Goal: Task Accomplishment & Management: Manage account settings

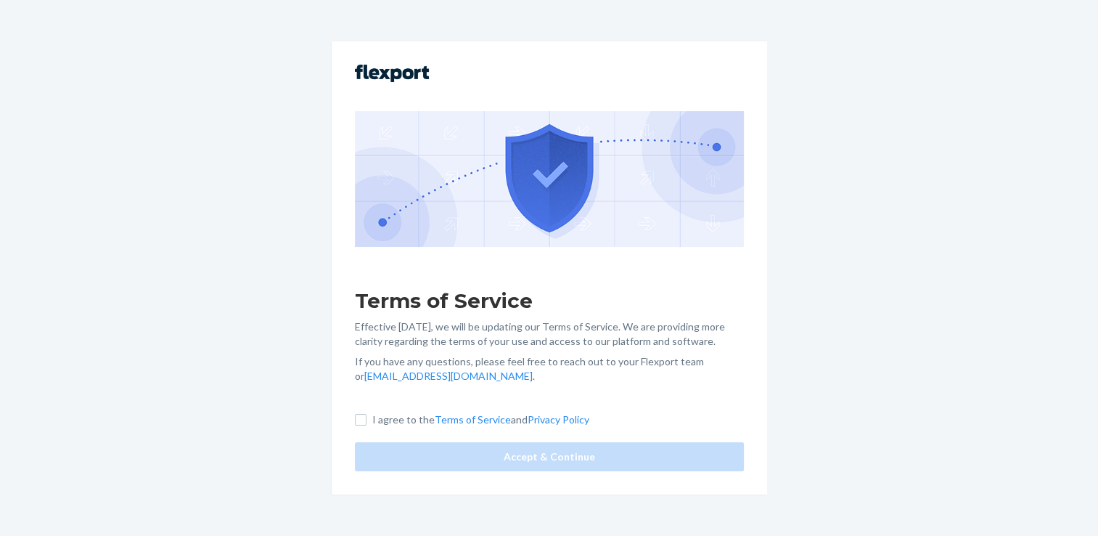
click at [370, 411] on div "Terms of Service Effective [DATE], we will be updating our Terms of Service. We…" at bounding box center [550, 267] width 436 height 452
click at [366, 425] on input "I agree to the Terms of Service and Privacy Policy" at bounding box center [361, 420] width 12 height 12
checkbox input "true"
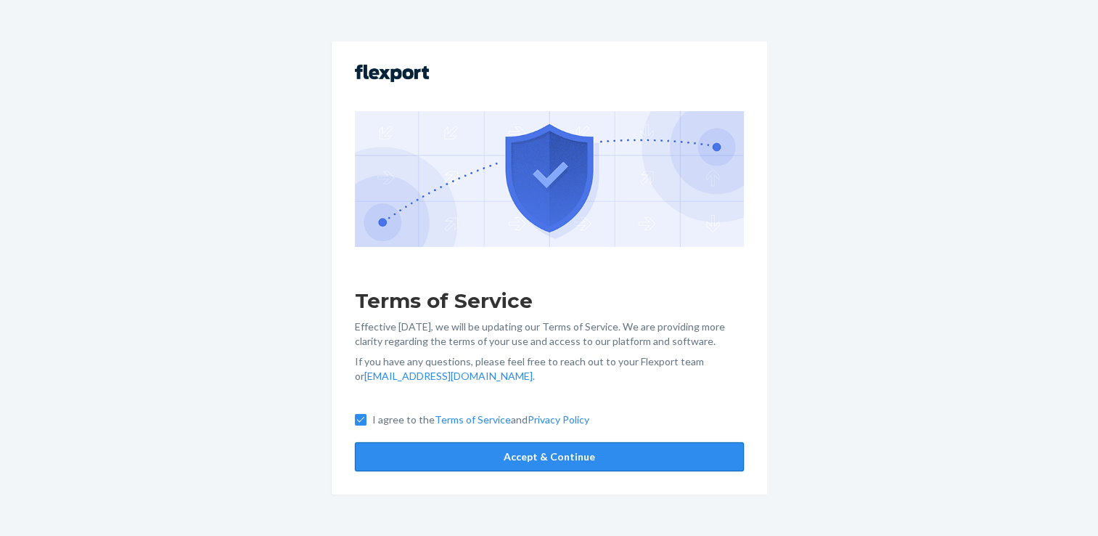
click at [519, 454] on button "Accept & Continue" at bounding box center [549, 456] width 389 height 29
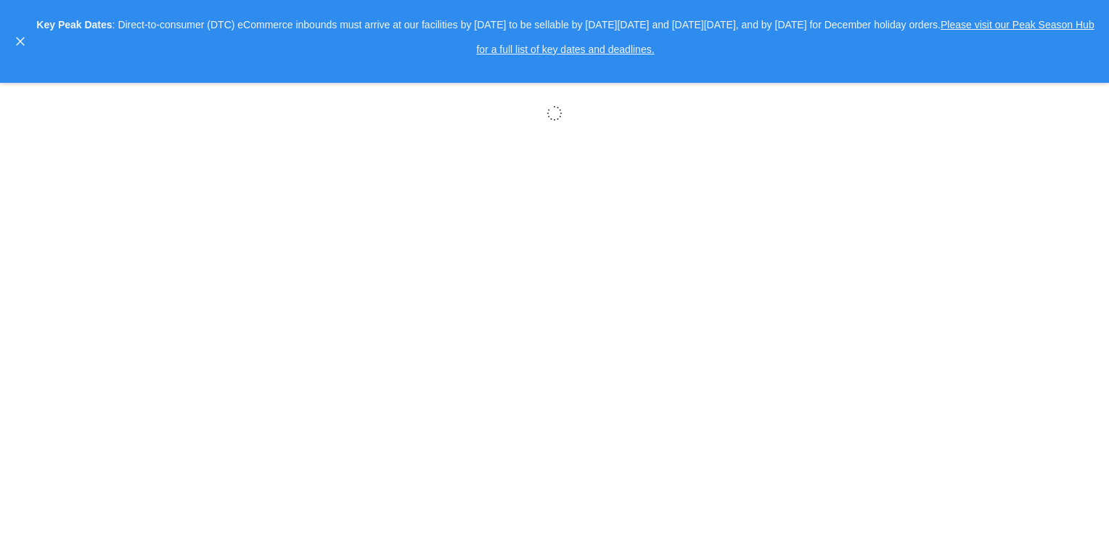
click at [547, 499] on body "× Help Center Username Get Started Inbounds Inventory Orders Billing Fast Tags …" at bounding box center [554, 268] width 1109 height 536
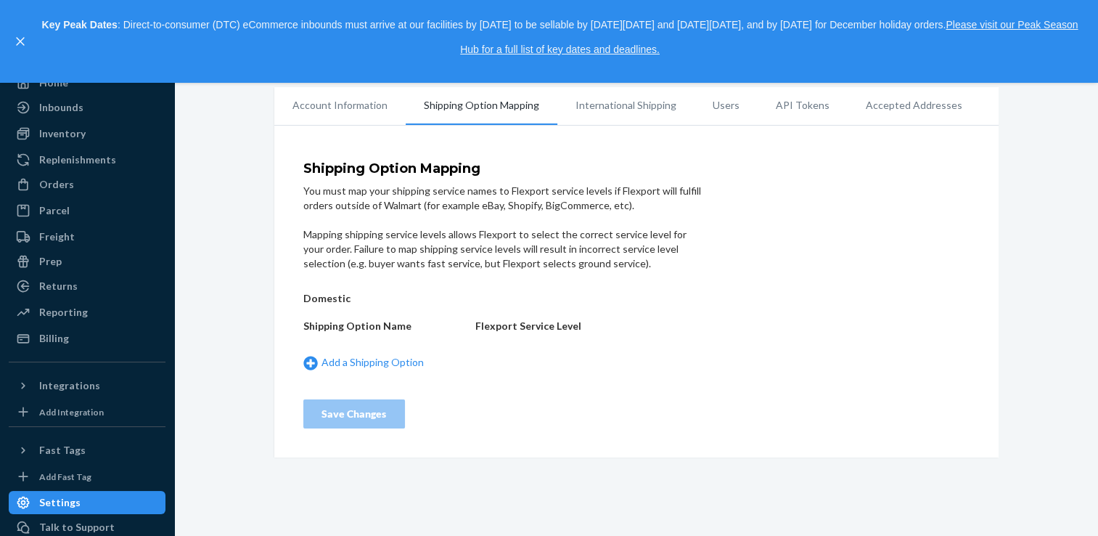
scroll to position [83, 0]
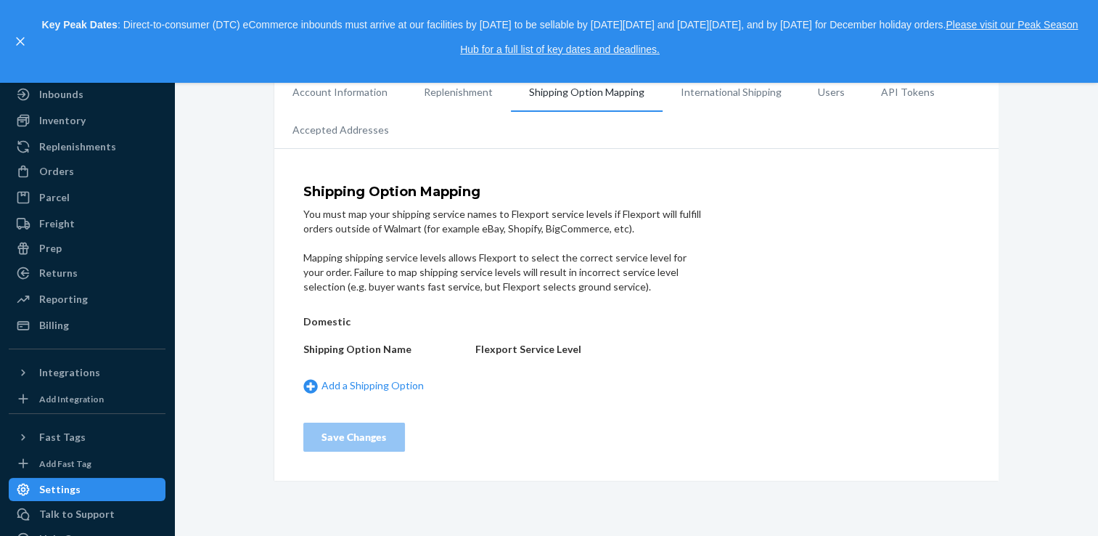
click at [707, 89] on li "International Shipping" at bounding box center [731, 92] width 137 height 36
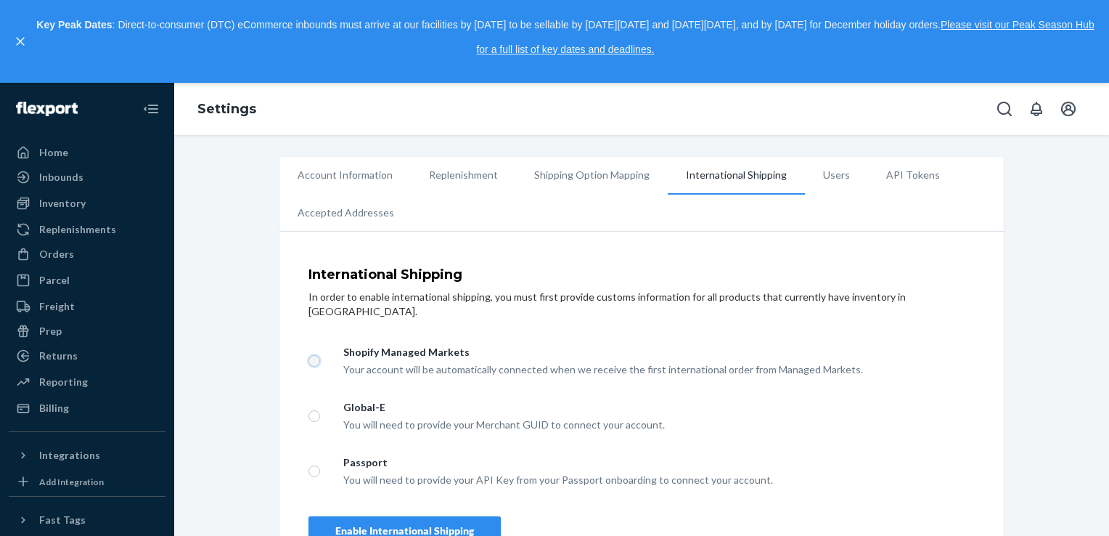
click at [309, 355] on input "Shopify Managed Markets Your account will be automatically connected when we re…" at bounding box center [315, 361] width 12 height 12
radio input "true"
click at [431, 523] on div "Enable International Shipping" at bounding box center [404, 530] width 139 height 15
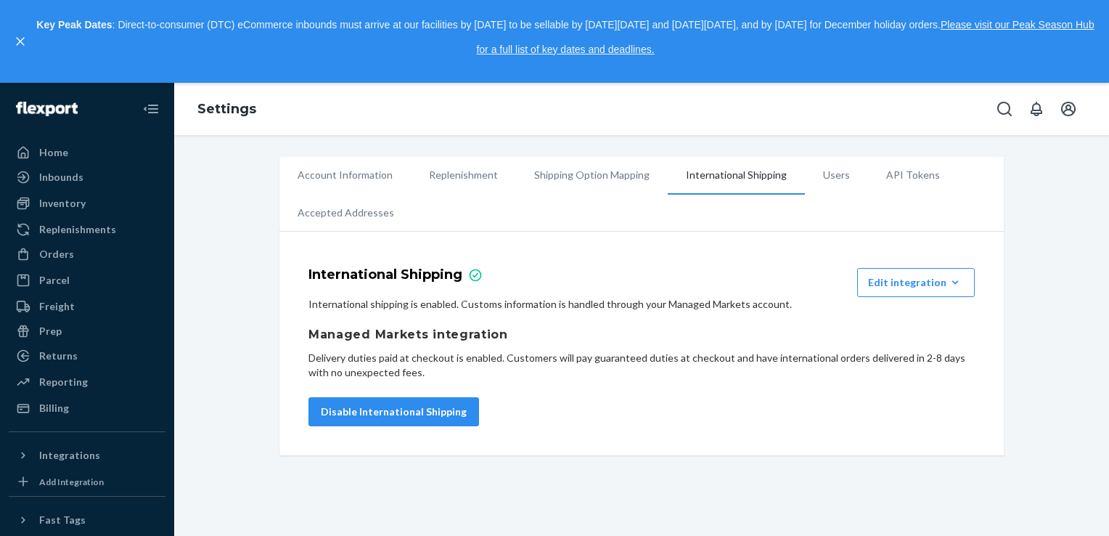
click at [595, 177] on li "Shipping Option Mapping" at bounding box center [592, 175] width 152 height 36
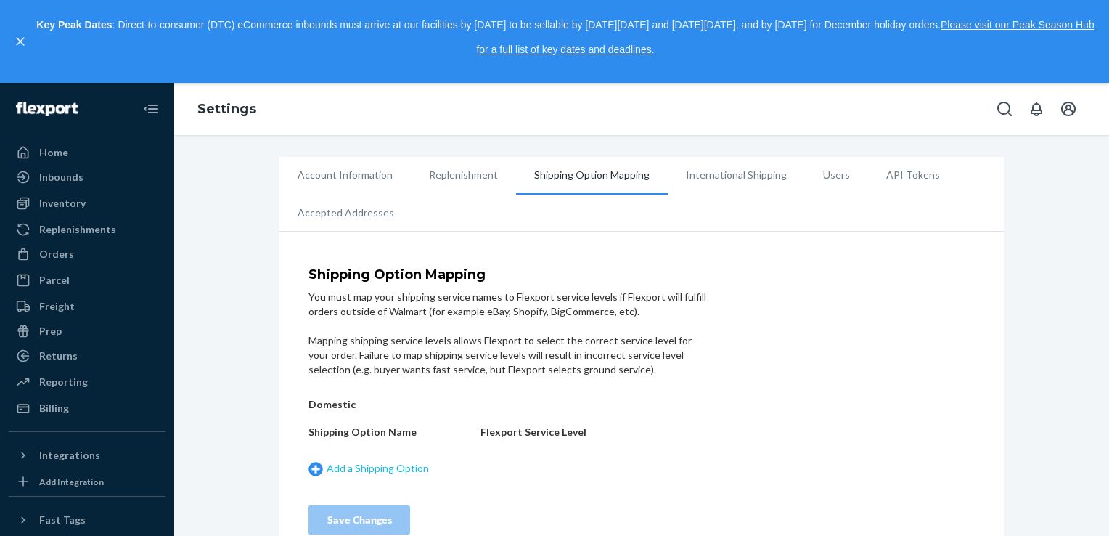
click at [334, 463] on link "Add a Shipping Option" at bounding box center [391, 468] width 165 height 15
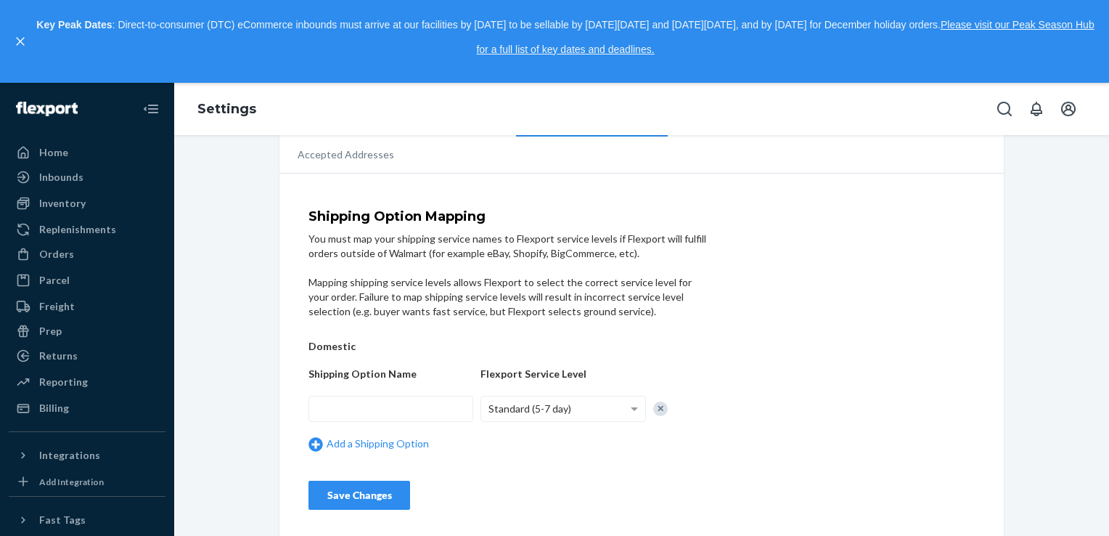
scroll to position [60, 0]
click at [427, 401] on input "text" at bounding box center [391, 406] width 165 height 26
click at [607, 405] on div "Standard (5-7 day)" at bounding box center [562, 406] width 163 height 25
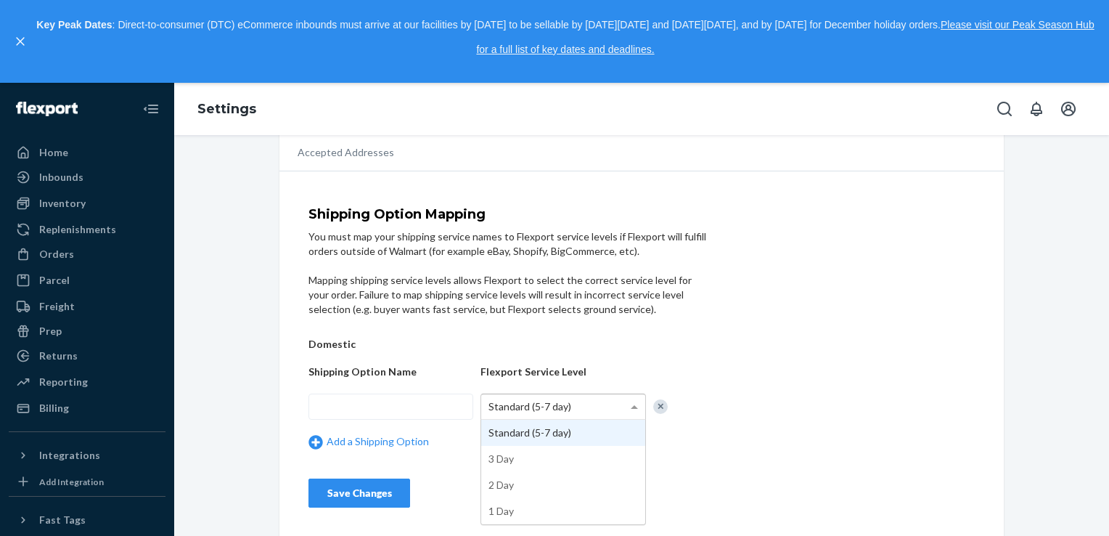
click at [607, 405] on div "Standard (5-7 day)" at bounding box center [562, 406] width 163 height 25
click at [621, 407] on div "Standard (5-7 day)" at bounding box center [562, 406] width 163 height 25
click at [709, 442] on div "Shipping Option Mapping You must map your shipping service names to Flexport se…" at bounding box center [642, 358] width 666 height 300
click at [365, 405] on input "text" at bounding box center [391, 406] width 165 height 26
type input "standard"
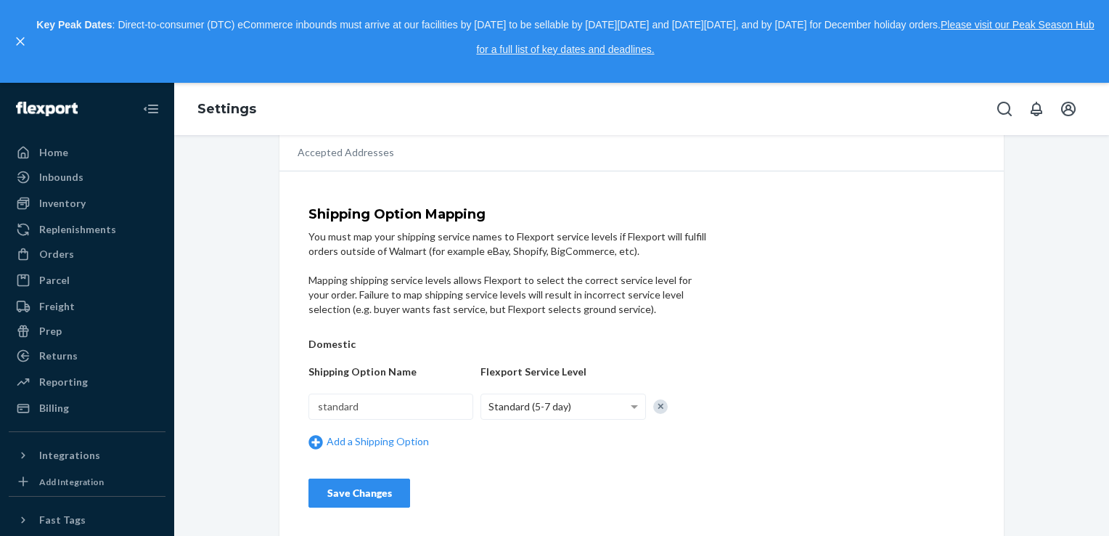
click at [364, 492] on div "Save Changes" at bounding box center [359, 493] width 77 height 15
click at [383, 493] on div "Save Changes" at bounding box center [359, 493] width 77 height 15
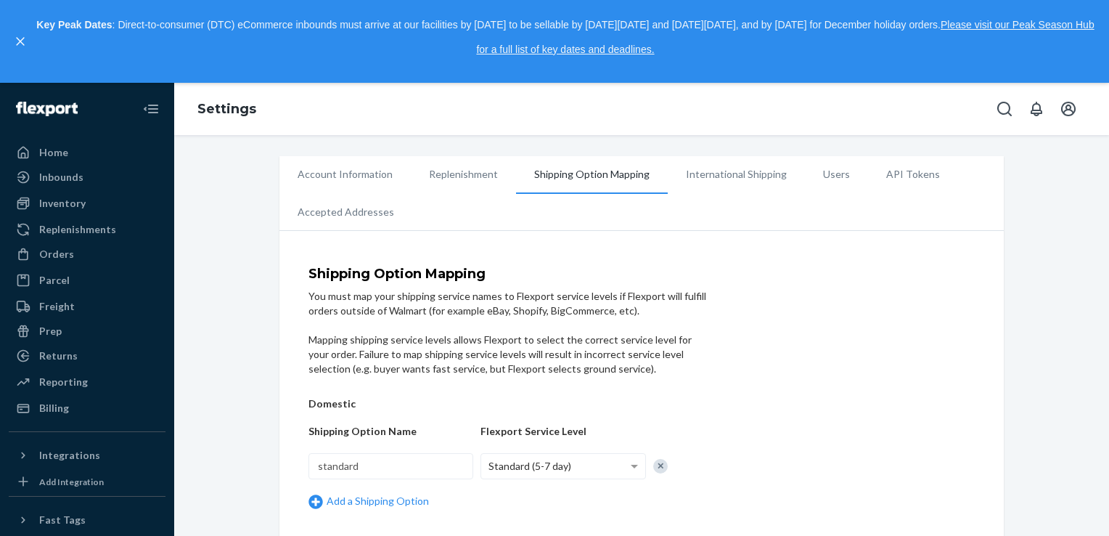
scroll to position [0, 0]
click at [450, 179] on li "Replenishment" at bounding box center [463, 175] width 105 height 36
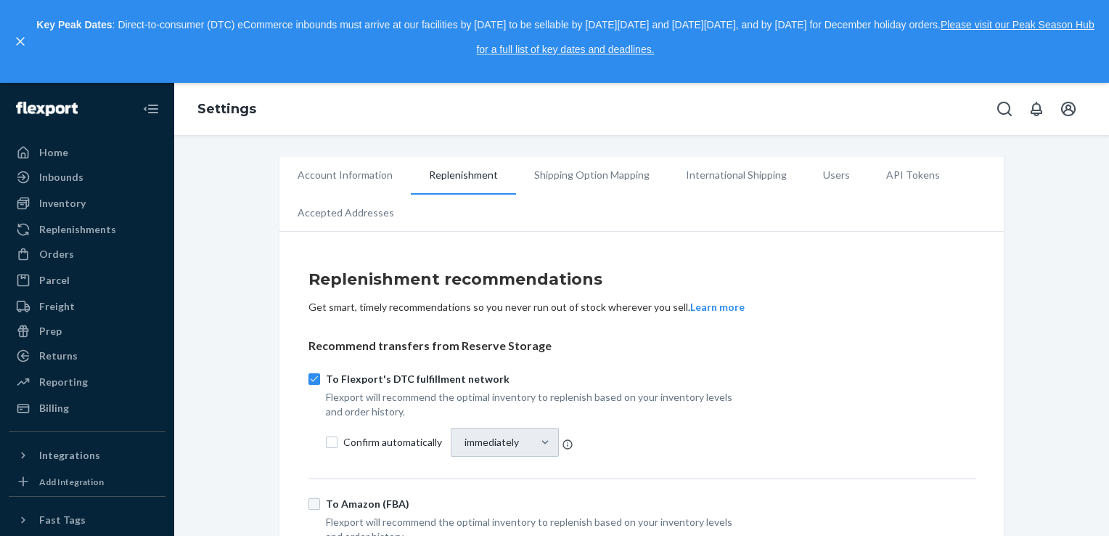
click at [348, 168] on li "Account Information" at bounding box center [345, 175] width 131 height 36
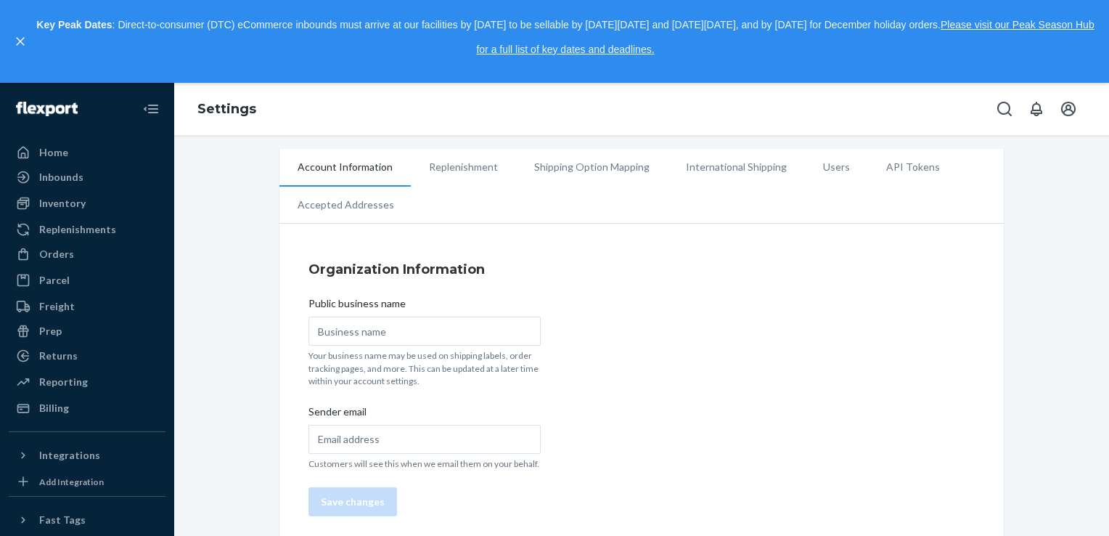
scroll to position [17, 0]
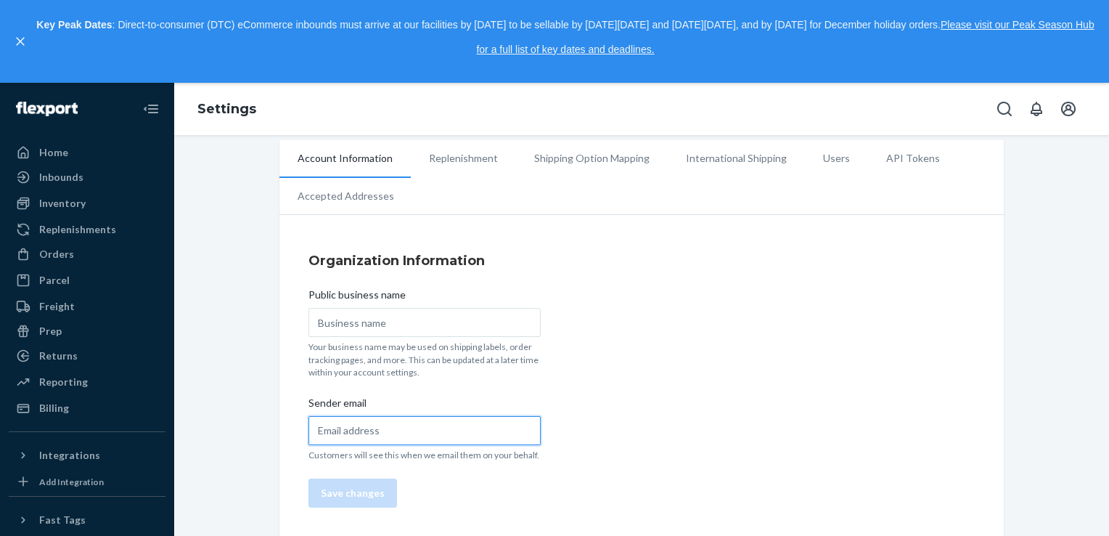
click at [386, 425] on input "Sender email" at bounding box center [425, 430] width 232 height 29
type input "[EMAIL_ADDRESS][DOMAIN_NAME]"
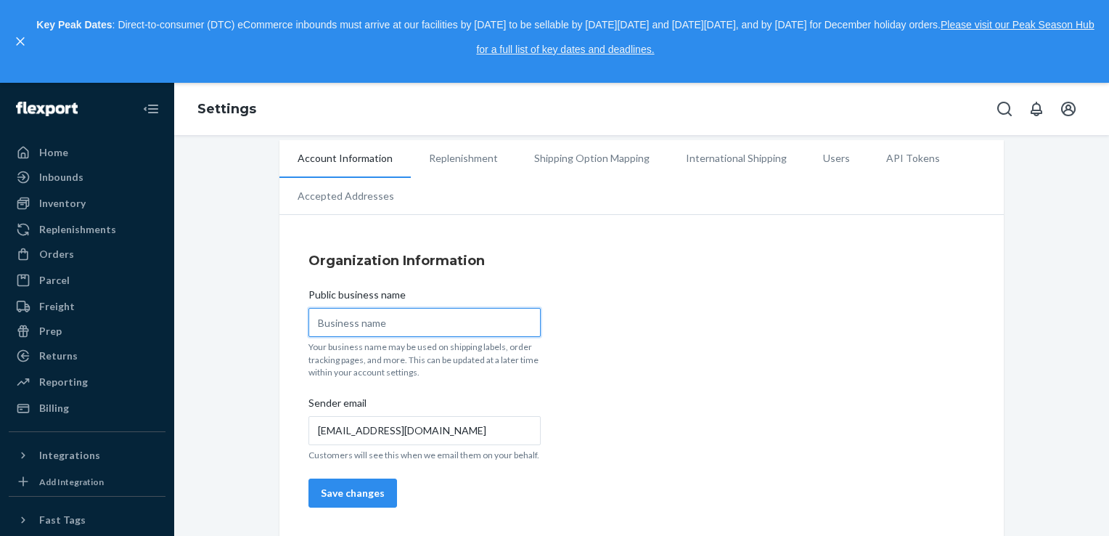
click at [351, 327] on input "Public business name" at bounding box center [425, 322] width 232 height 29
type input "lengstar"
click at [344, 495] on button "Save changes" at bounding box center [353, 492] width 89 height 29
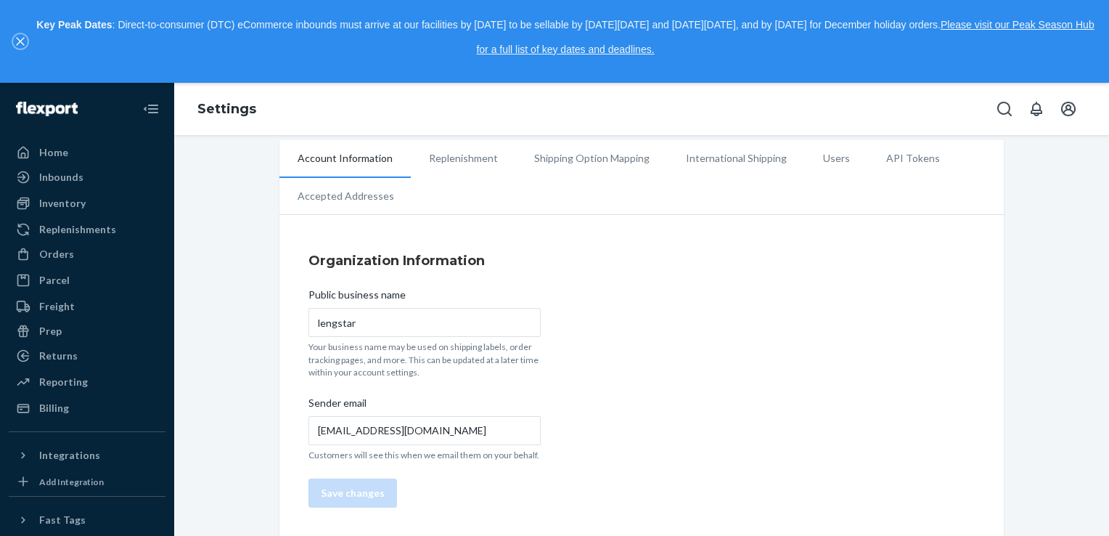
click at [15, 38] on button "close," at bounding box center [20, 41] width 15 height 15
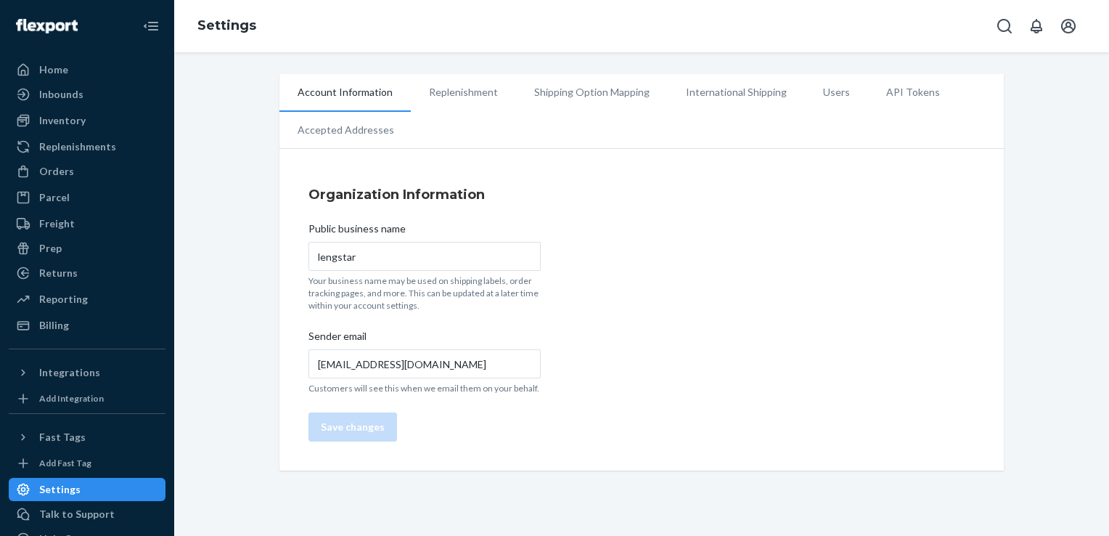
scroll to position [0, 0]
